Goal: Information Seeking & Learning: Check status

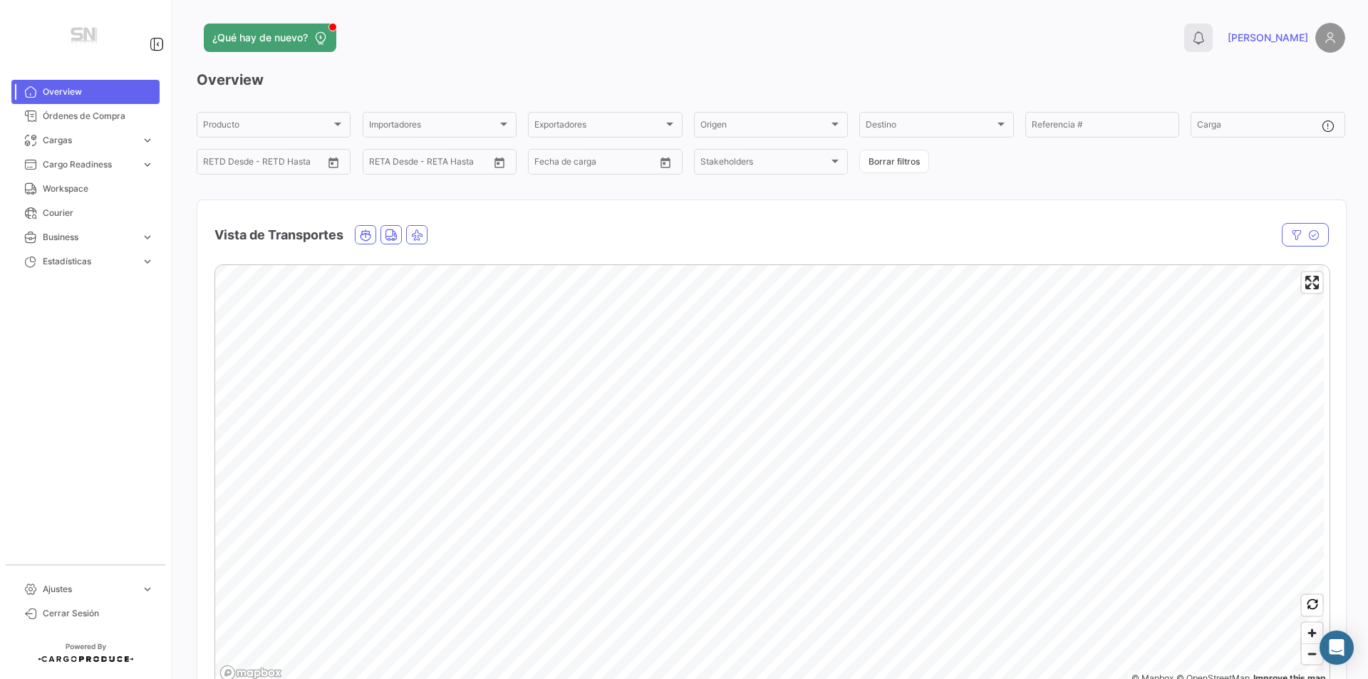
click at [1205, 31] on icon at bounding box center [1198, 38] width 14 height 14
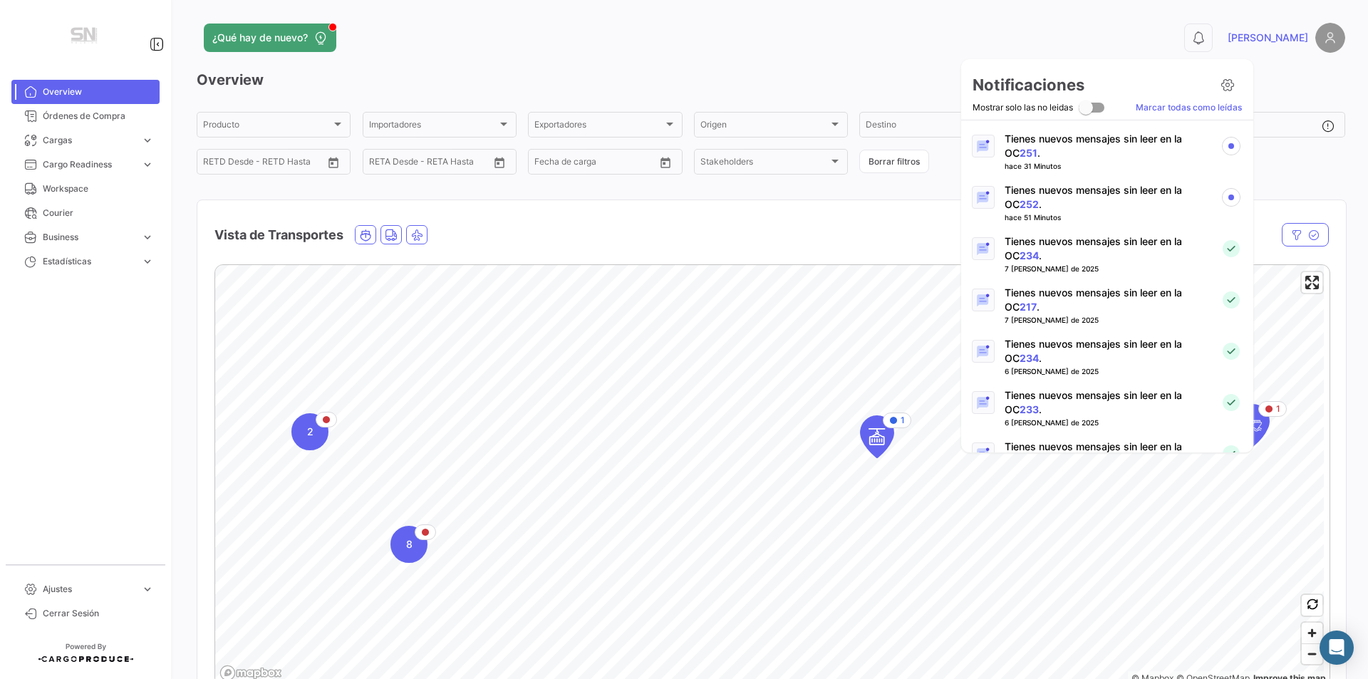
click at [1019, 205] on link "252" at bounding box center [1028, 204] width 19 height 12
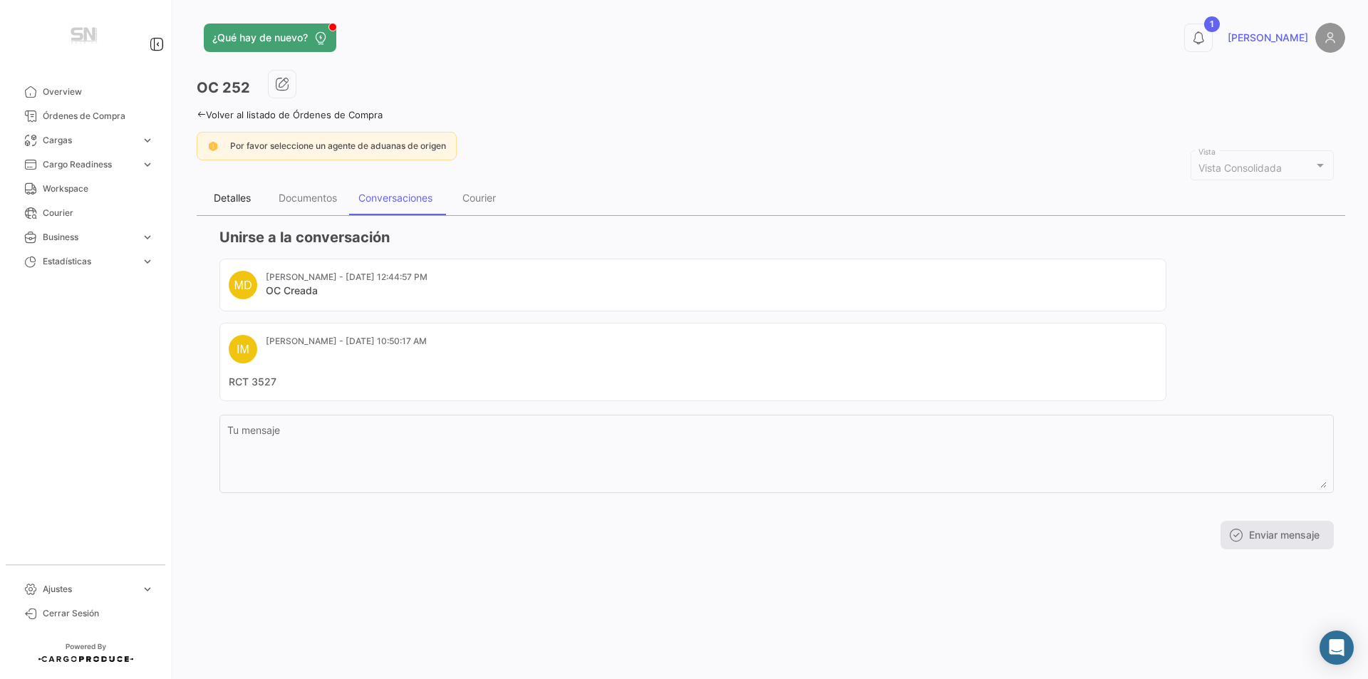
click at [251, 193] on div "Detalles" at bounding box center [232, 198] width 37 height 12
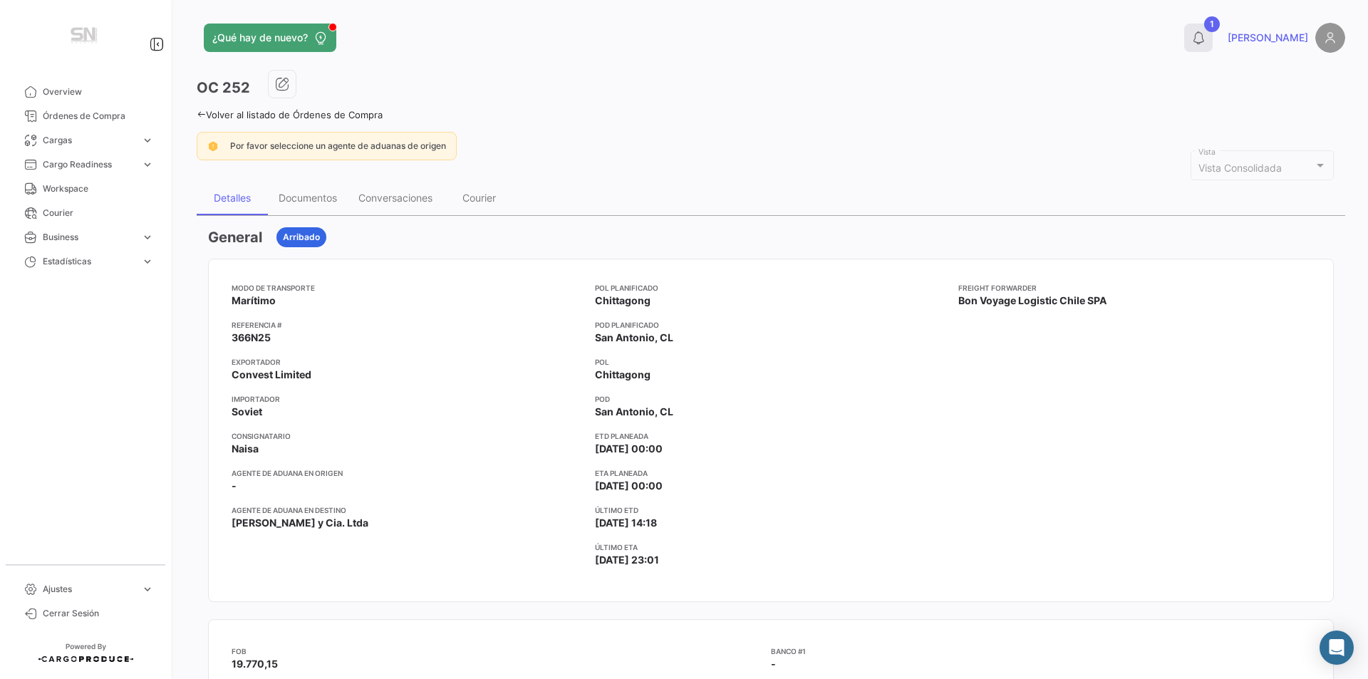
click at [1212, 33] on button "1" at bounding box center [1198, 38] width 28 height 28
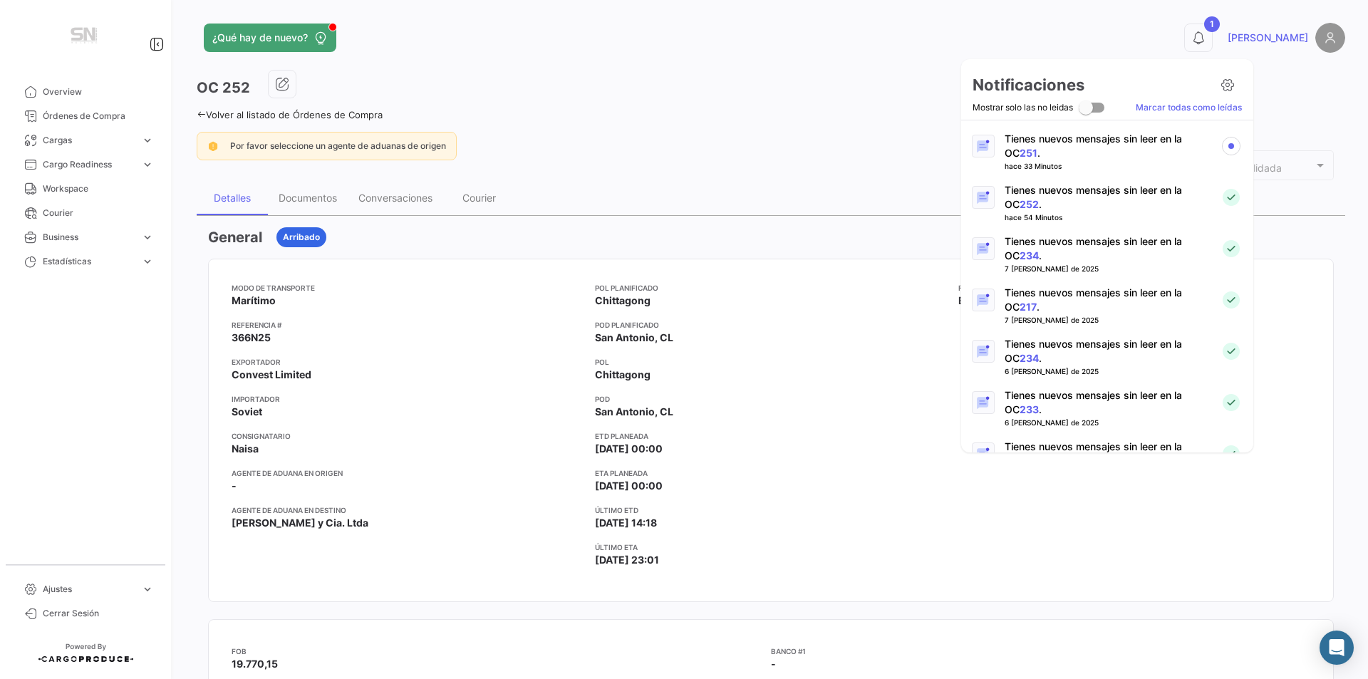
click at [1001, 149] on div at bounding box center [983, 146] width 44 height 28
click at [1019, 155] on link "251" at bounding box center [1028, 153] width 18 height 12
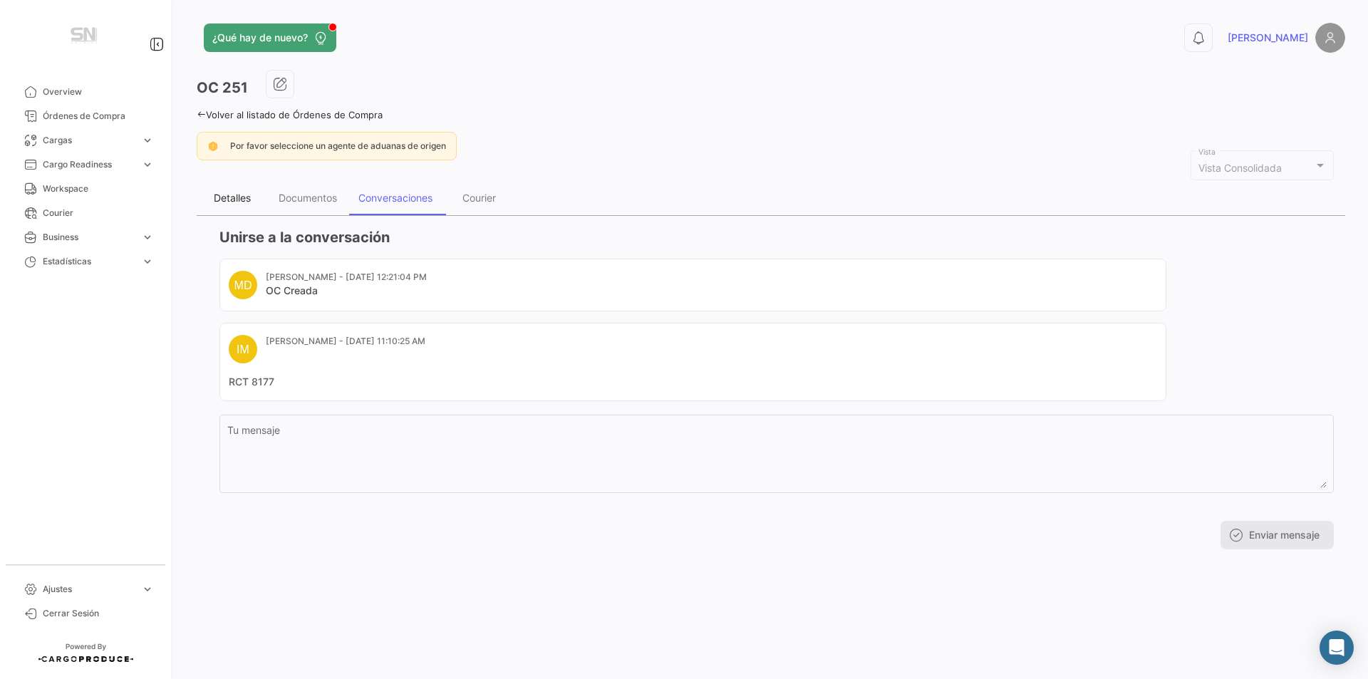
click at [232, 194] on div "Detalles" at bounding box center [232, 198] width 37 height 12
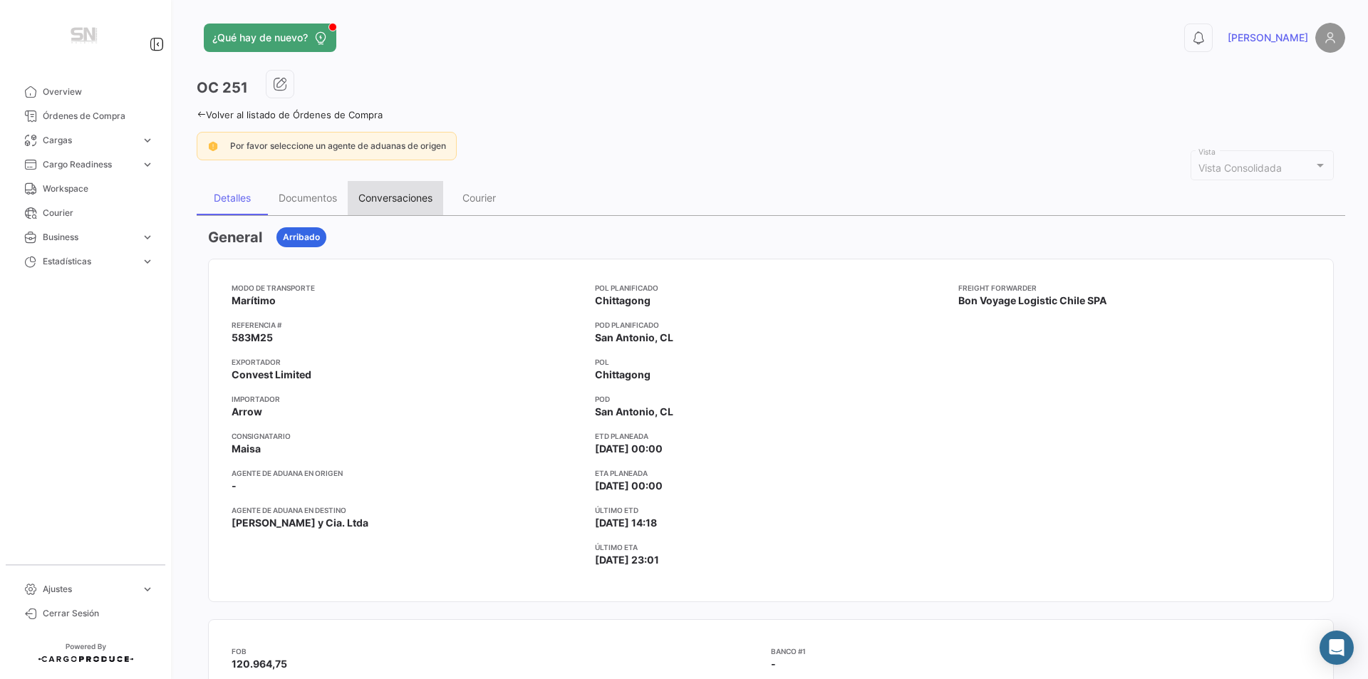
click at [397, 197] on div "Conversaciones" at bounding box center [395, 198] width 74 height 12
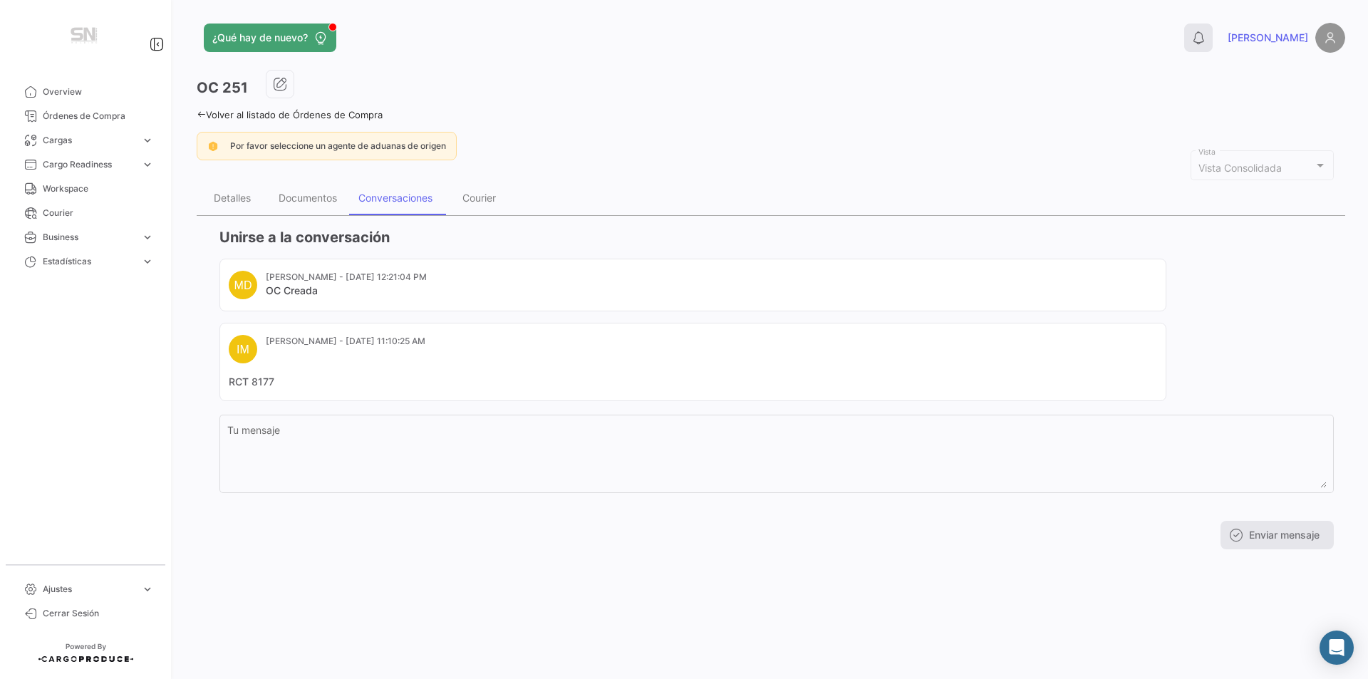
click at [1212, 36] on button "0" at bounding box center [1198, 38] width 28 height 28
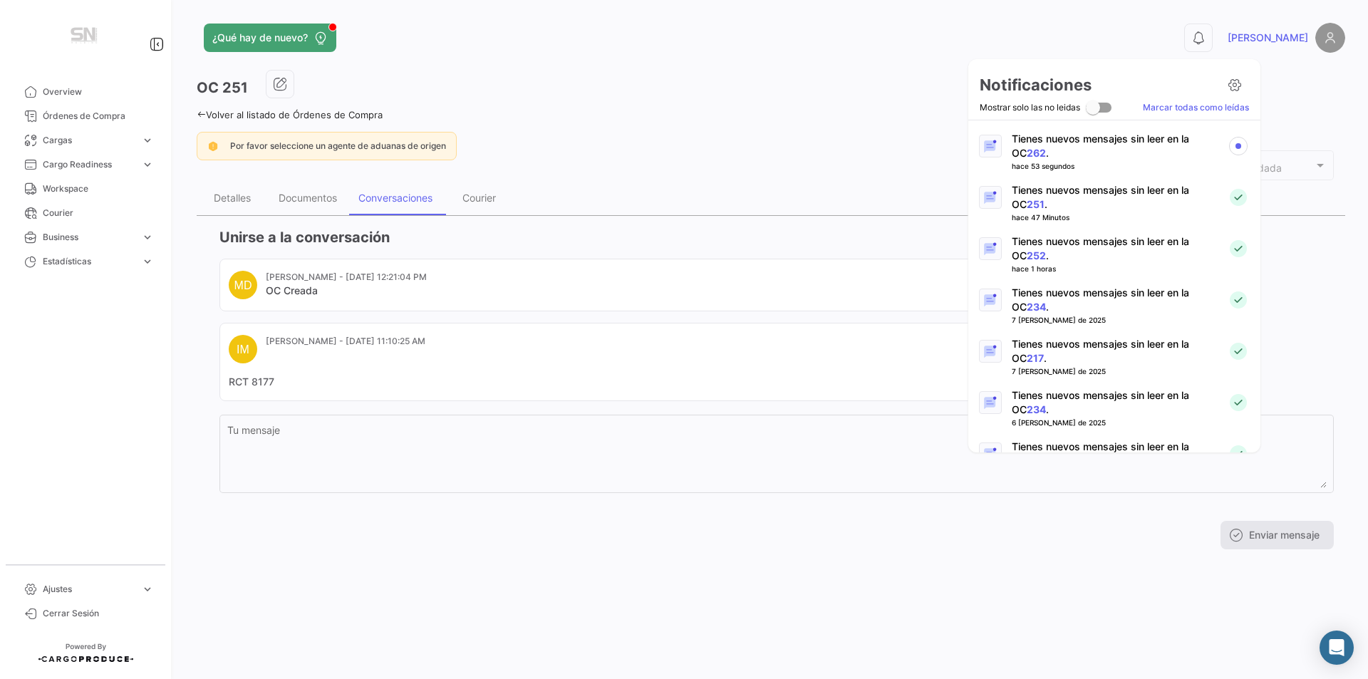
click at [1025, 145] on p "Tienes nuevos mensajes sin leer en la OC 262 ." at bounding box center [1113, 146] width 204 height 28
